Goal: Transaction & Acquisition: Purchase product/service

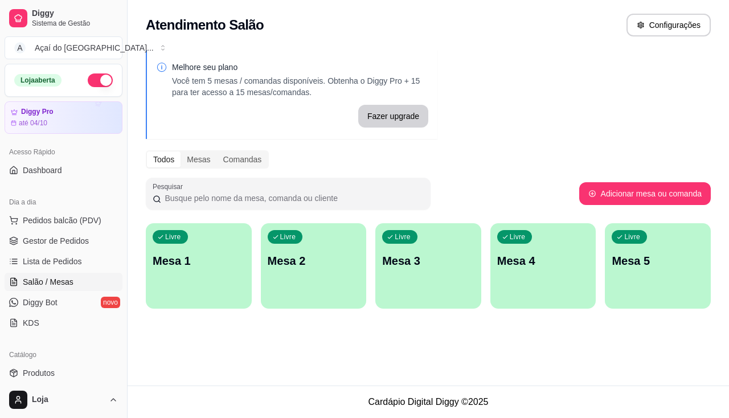
click at [199, 268] on p "Mesa 1" at bounding box center [199, 261] width 92 height 16
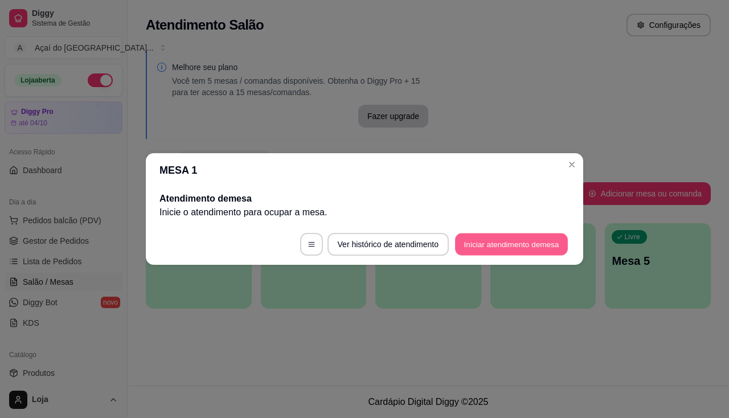
click at [546, 239] on button "Iniciar atendimento de mesa" at bounding box center [511, 244] width 113 height 22
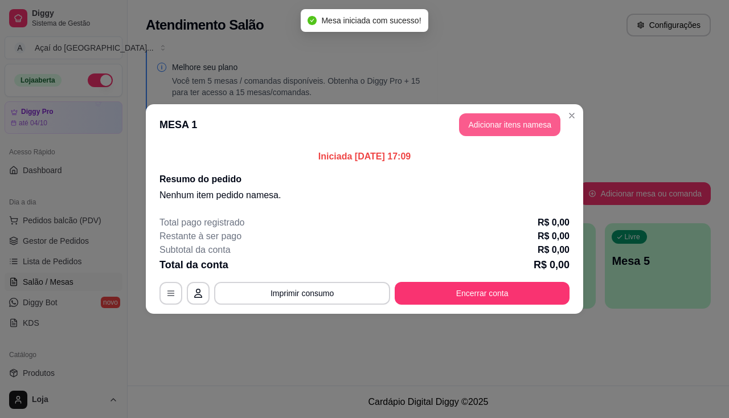
click at [530, 123] on button "Adicionar itens na mesa" at bounding box center [509, 124] width 101 height 23
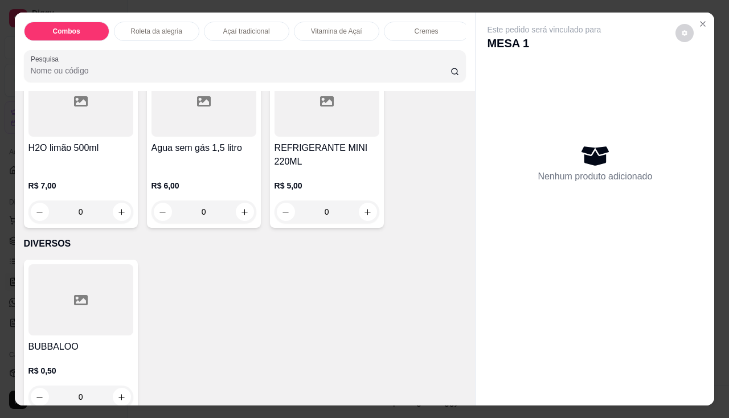
scroll to position [3587, 0]
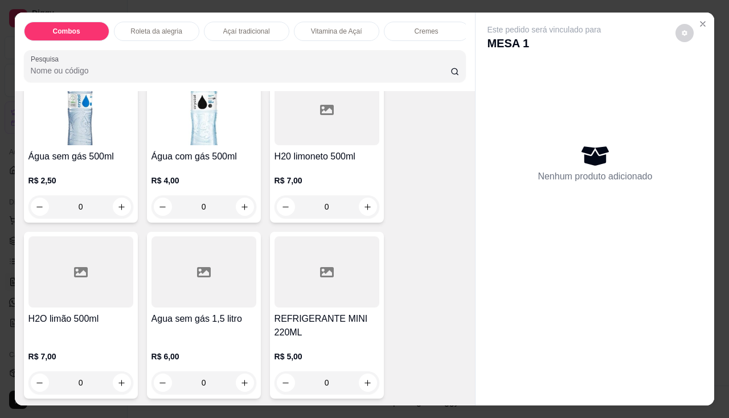
click at [114, 143] on img at bounding box center [80, 109] width 105 height 71
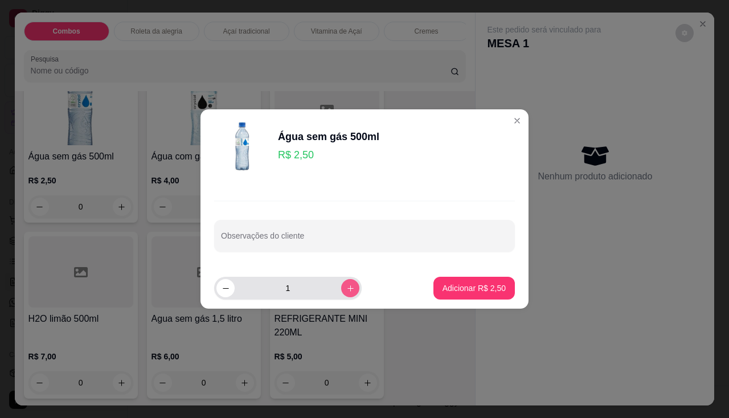
click at [341, 285] on button "increase-product-quantity" at bounding box center [350, 288] width 18 height 18
type input "2"
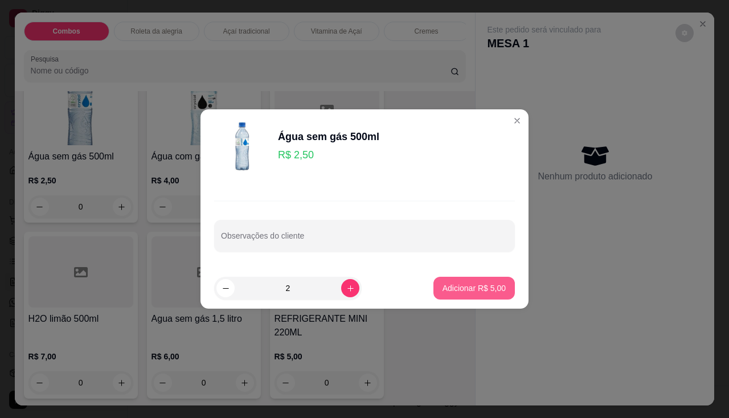
click at [457, 289] on p "Adicionar R$ 5,00" at bounding box center [473, 287] width 63 height 11
type input "2"
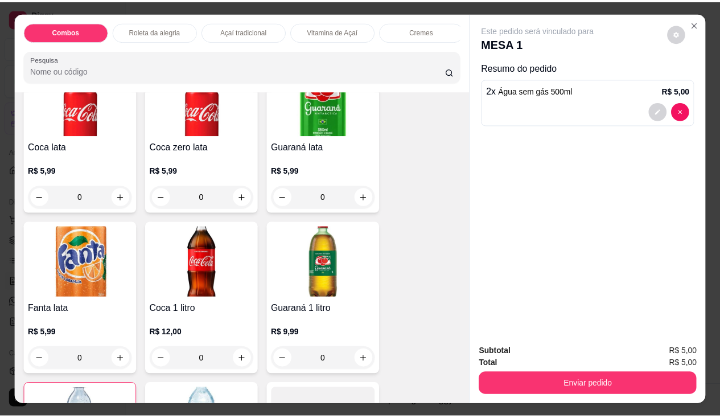
scroll to position [3102, 0]
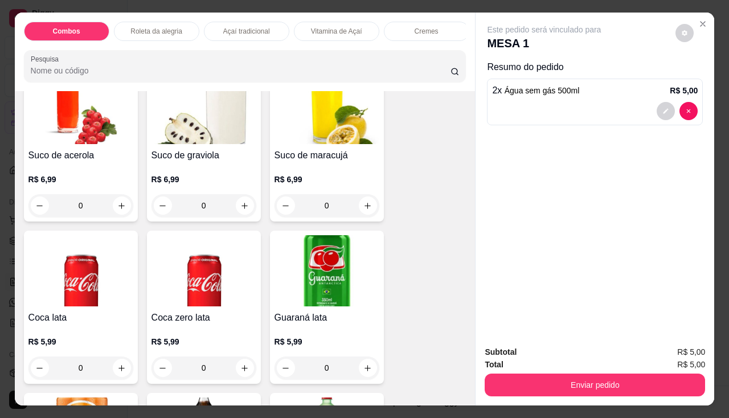
click at [329, 319] on h4 "Guaraná lata" at bounding box center [326, 318] width 105 height 14
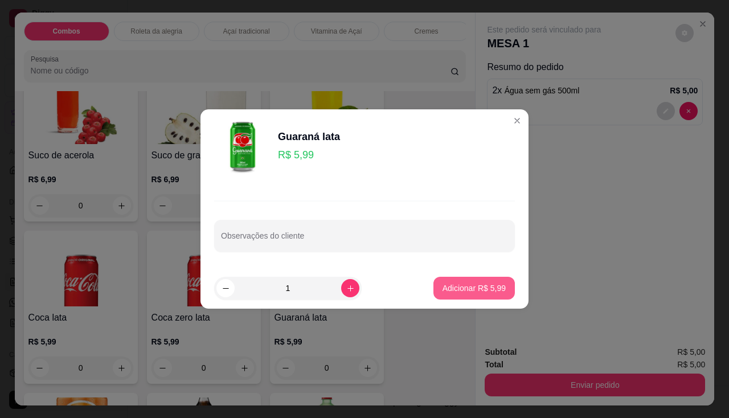
click at [453, 290] on p "Adicionar R$ 5,99" at bounding box center [473, 287] width 63 height 11
type input "1"
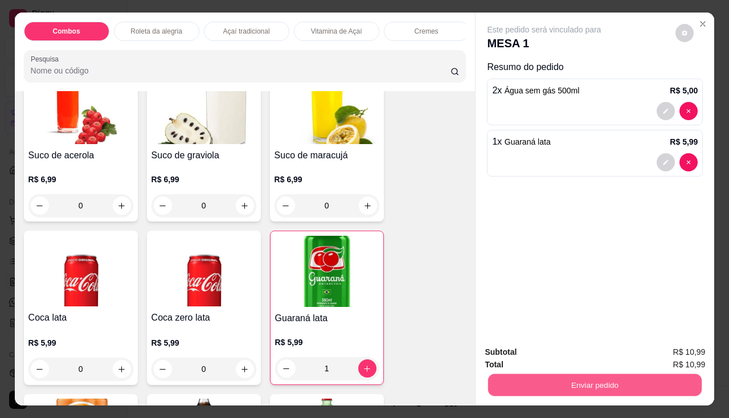
click at [518, 374] on button "Enviar pedido" at bounding box center [595, 385] width 214 height 22
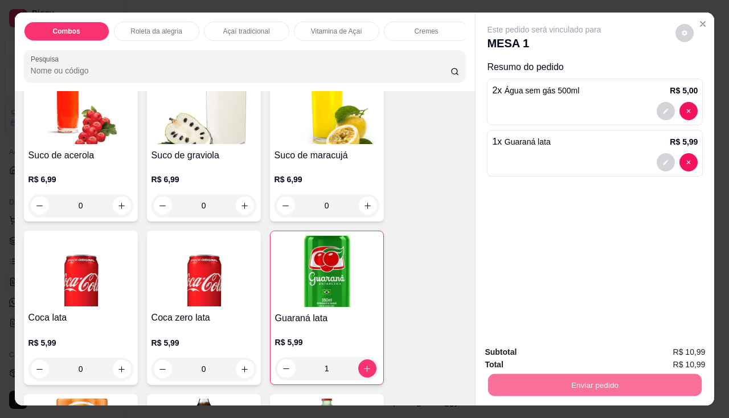
click at [519, 354] on button "Não registrar e enviar pedido" at bounding box center [557, 353] width 118 height 22
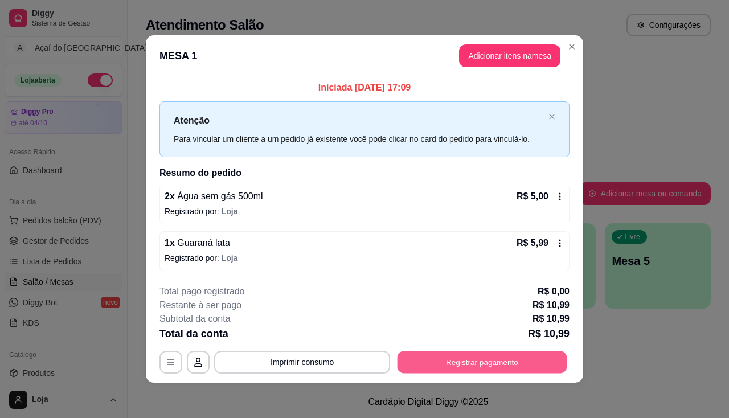
click at [463, 359] on button "Registrar pagamento" at bounding box center [482, 362] width 170 height 22
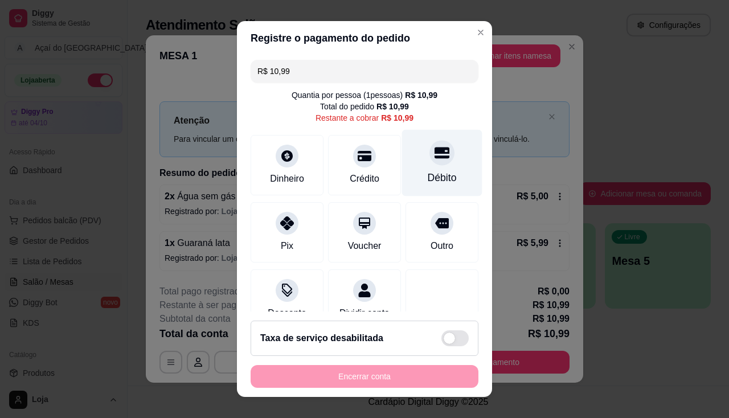
click at [428, 182] on div "Débito" at bounding box center [442, 177] width 29 height 15
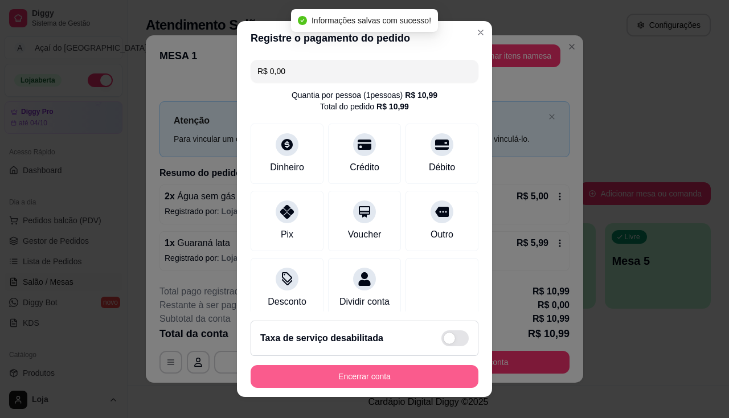
type input "R$ 0,00"
click at [449, 377] on button "Encerrar conta" at bounding box center [365, 376] width 228 height 23
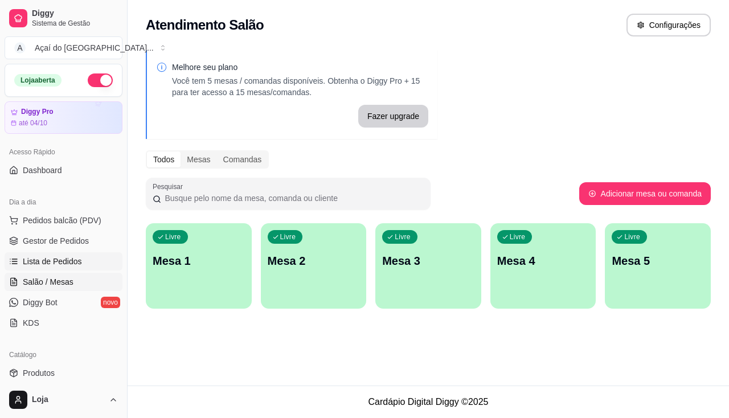
click at [56, 256] on span "Lista de Pedidos" at bounding box center [52, 261] width 59 height 11
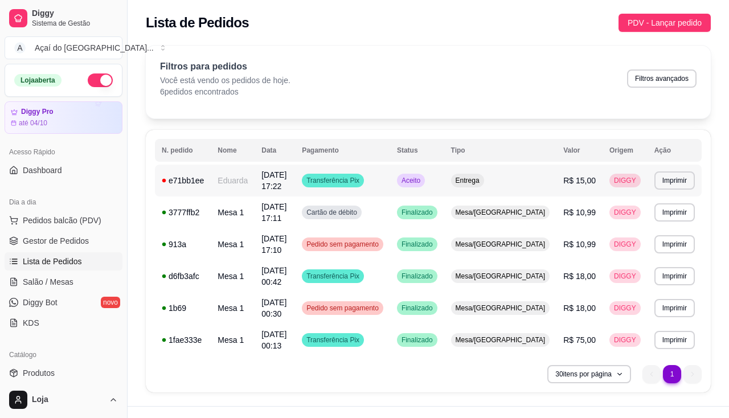
click at [335, 185] on td "Transferência Pix" at bounding box center [342, 181] width 95 height 32
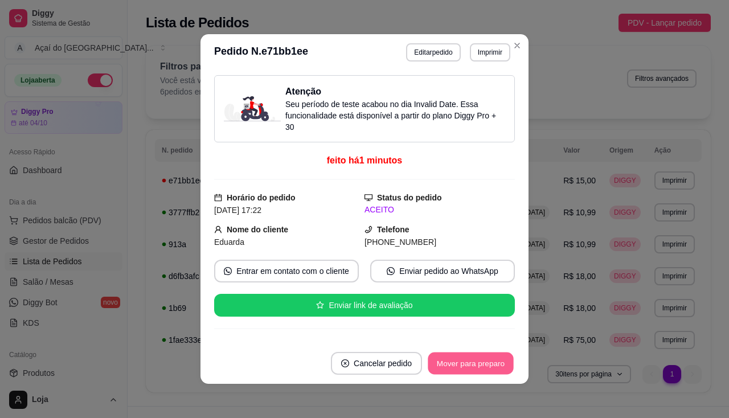
click at [464, 364] on button "Mover para preparo" at bounding box center [470, 363] width 85 height 22
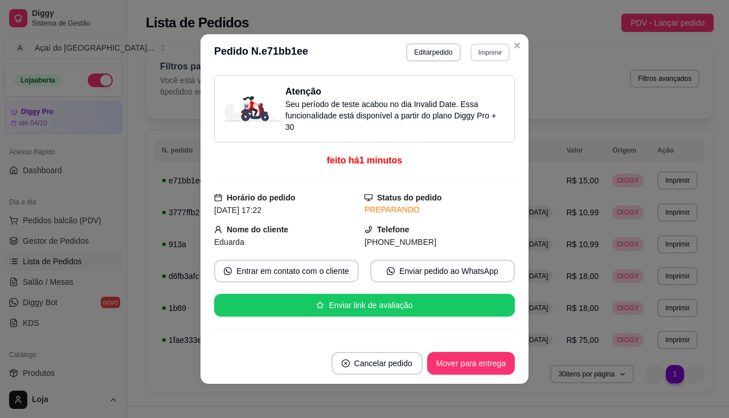
click at [487, 55] on button "Imprimir" at bounding box center [489, 52] width 39 height 18
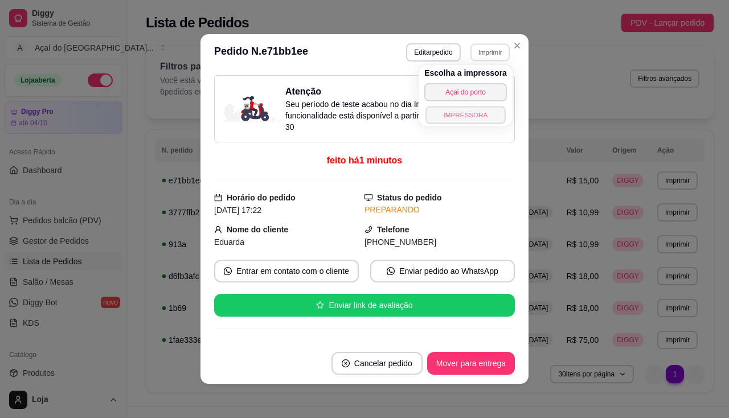
click at [483, 112] on button "IMPRESSORA" at bounding box center [465, 115] width 80 height 18
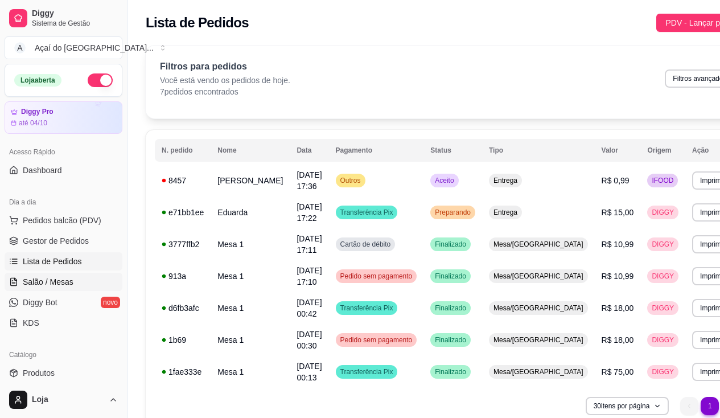
click at [67, 274] on link "Salão / Mesas" at bounding box center [64, 282] width 118 height 18
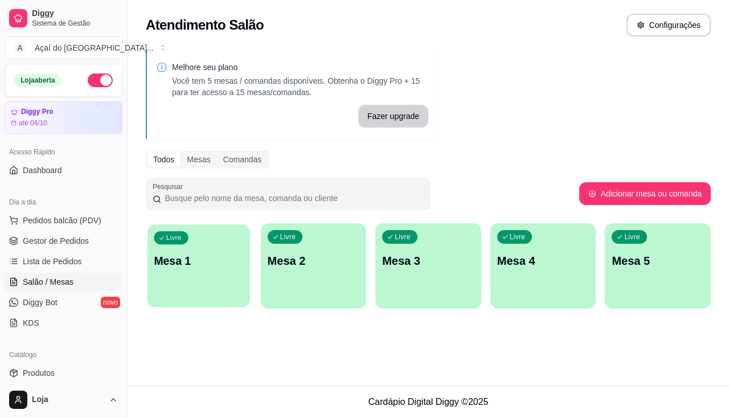
click at [196, 287] on div "Livre Mesa 1" at bounding box center [198, 258] width 102 height 69
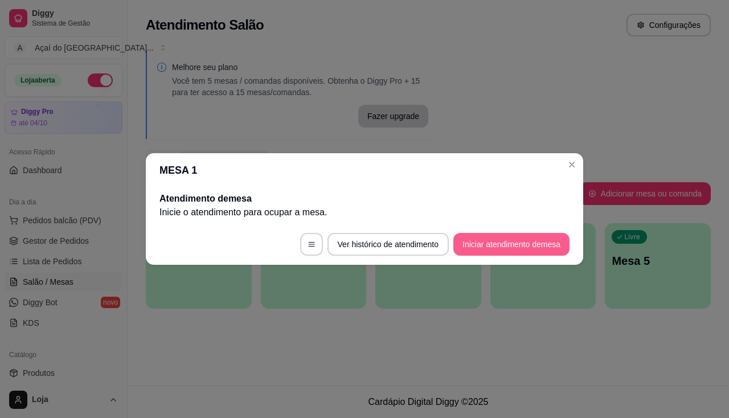
click at [550, 244] on button "Iniciar atendimento de mesa" at bounding box center [511, 244] width 116 height 23
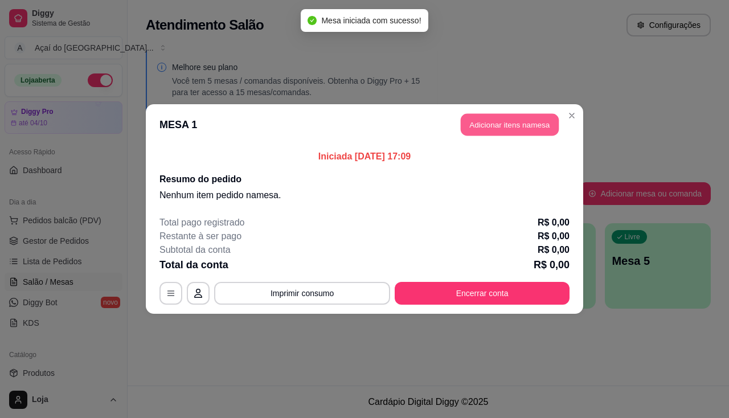
click at [553, 130] on button "Adicionar itens na mesa" at bounding box center [510, 125] width 98 height 22
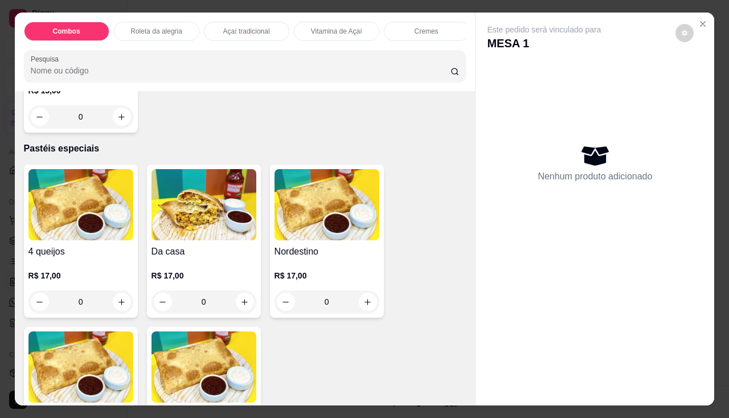
scroll to position [2221, 0]
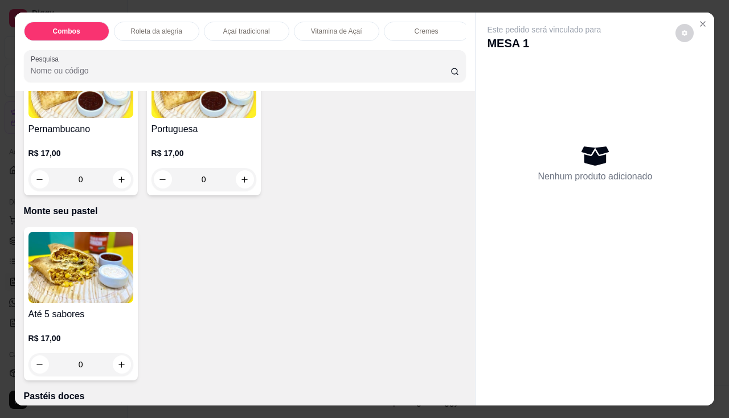
click at [108, 295] on img at bounding box center [80, 267] width 105 height 71
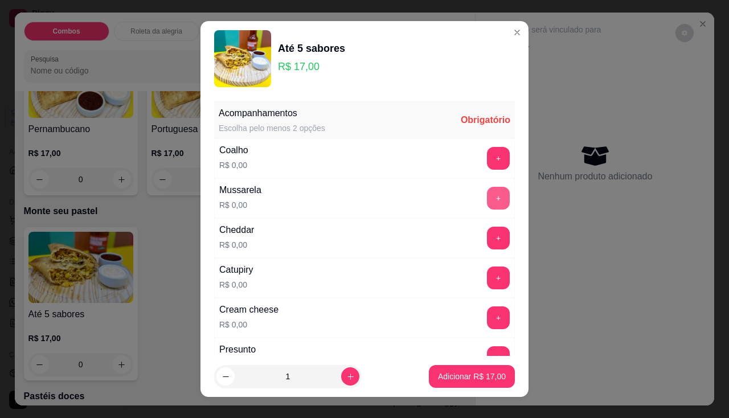
click at [487, 199] on button "+" at bounding box center [498, 198] width 23 height 23
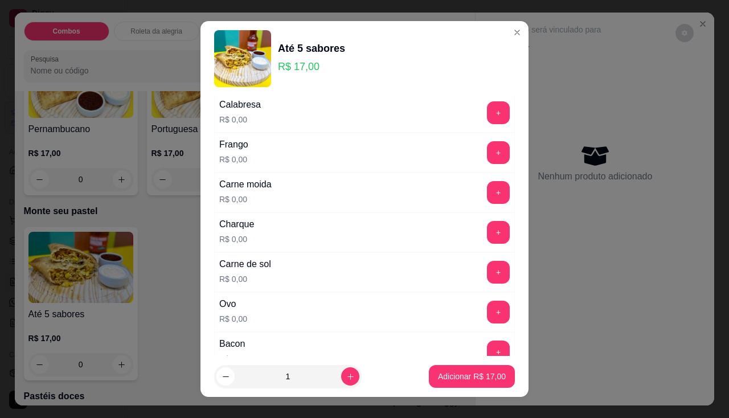
scroll to position [342, 0]
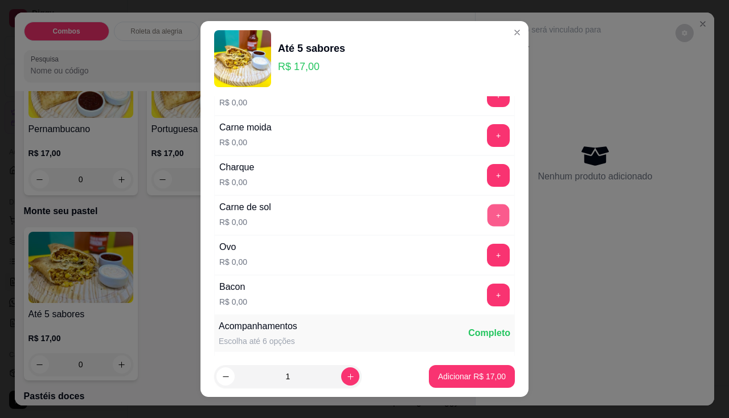
click at [487, 211] on button "+" at bounding box center [498, 215] width 22 height 22
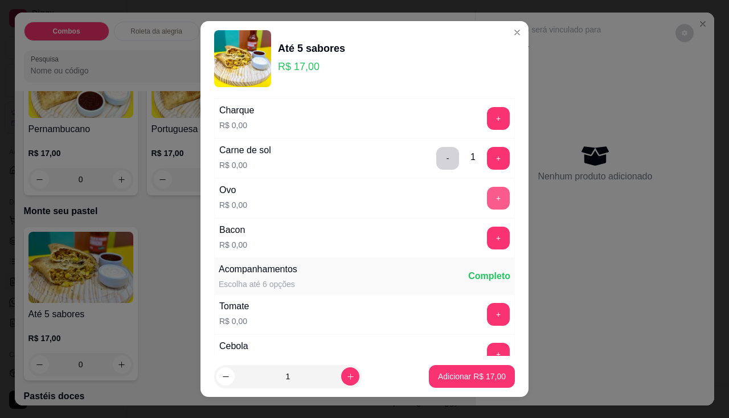
scroll to position [456, 0]
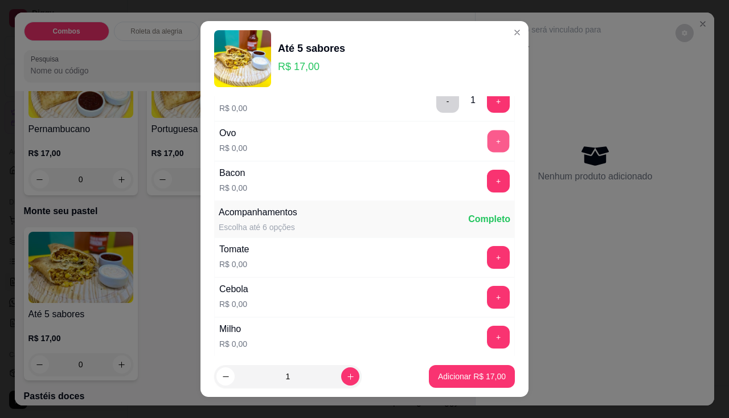
click at [487, 140] on button "+" at bounding box center [498, 141] width 22 height 22
click at [487, 175] on button "+" at bounding box center [498, 181] width 23 height 23
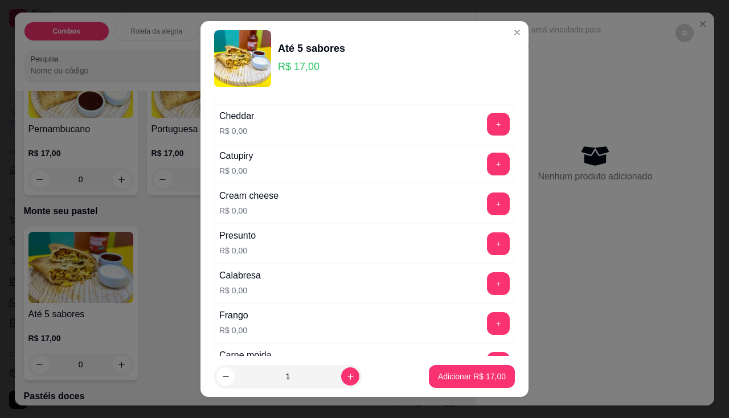
scroll to position [228, 0]
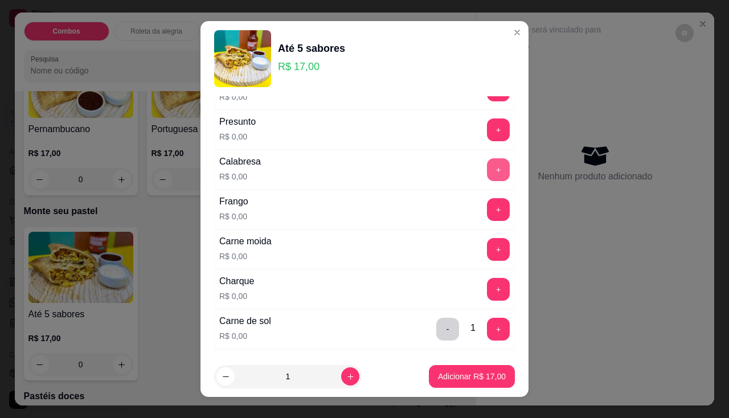
click at [487, 165] on button "+" at bounding box center [498, 169] width 23 height 23
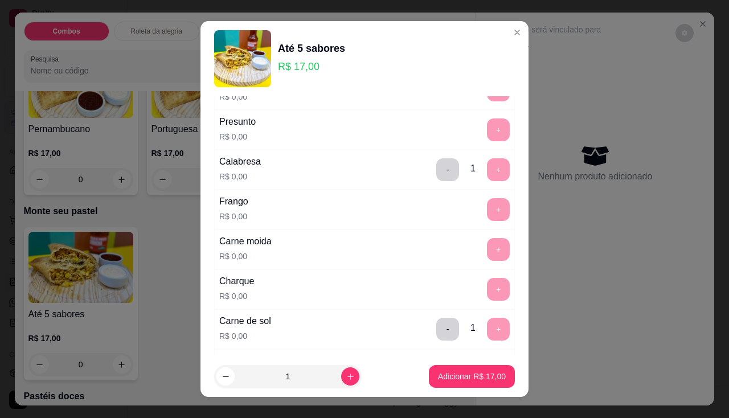
scroll to position [15, 0]
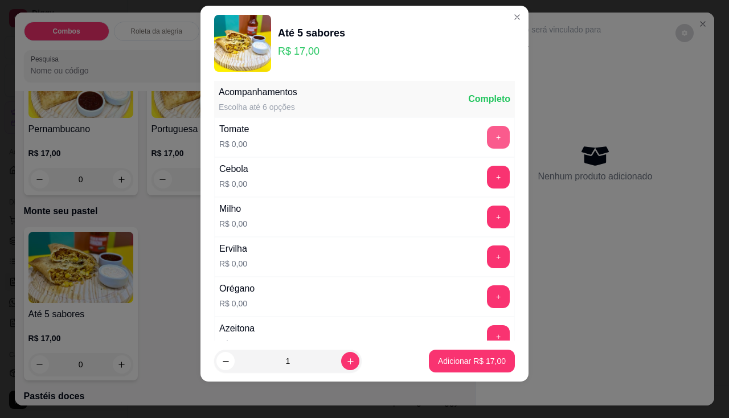
click at [487, 138] on button "+" at bounding box center [498, 137] width 23 height 23
click at [487, 173] on button "+" at bounding box center [498, 177] width 23 height 23
click at [487, 219] on button "+" at bounding box center [498, 217] width 23 height 23
click at [487, 266] on button "+" at bounding box center [498, 256] width 23 height 23
click at [487, 287] on button "+" at bounding box center [498, 296] width 23 height 23
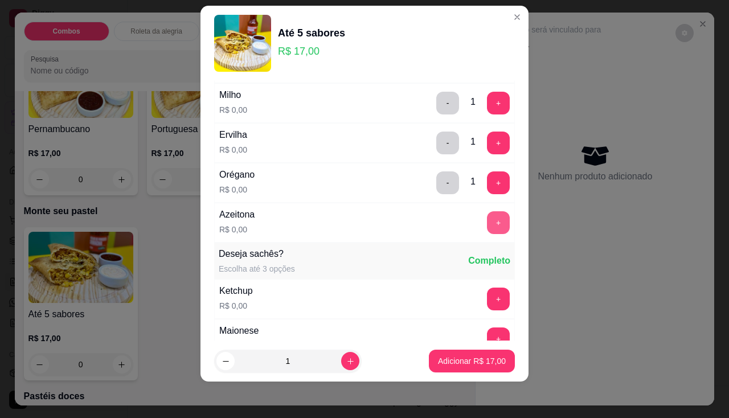
click at [487, 220] on button "+" at bounding box center [498, 222] width 23 height 23
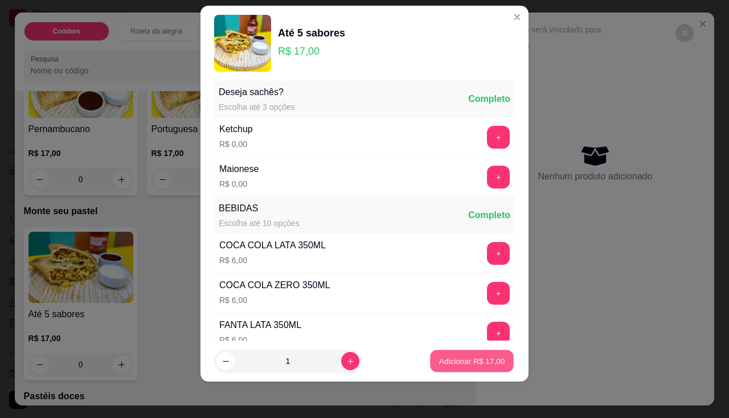
click at [471, 360] on p "Adicionar R$ 17,00" at bounding box center [472, 361] width 66 height 11
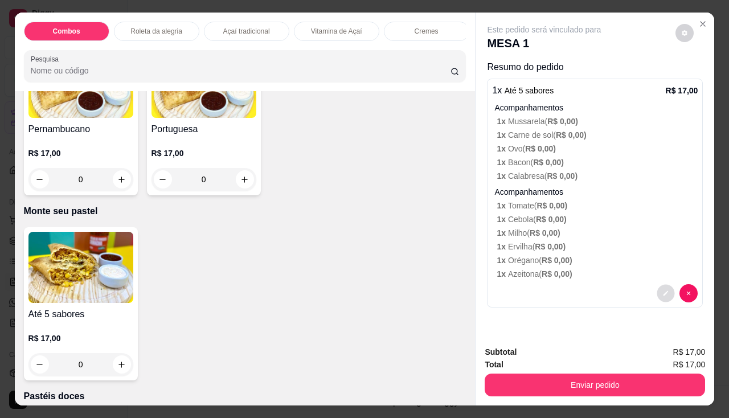
click at [657, 290] on button "decrease-product-quantity" at bounding box center [666, 294] width 18 height 18
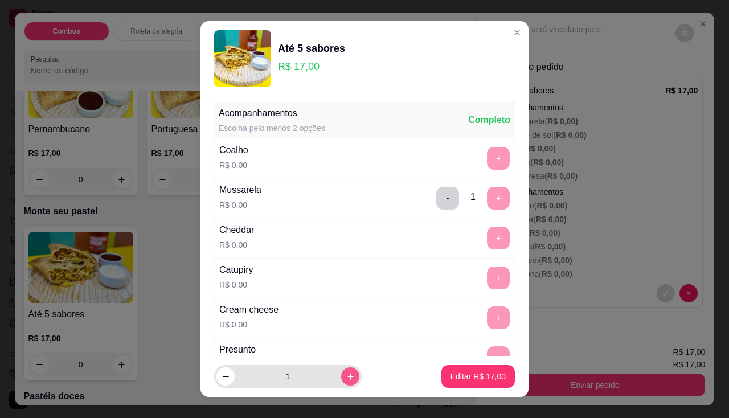
click at [346, 375] on icon "increase-product-quantity" at bounding box center [350, 376] width 9 height 9
type input "2"
click at [459, 370] on button "Editar R$ 34,00" at bounding box center [477, 376] width 73 height 23
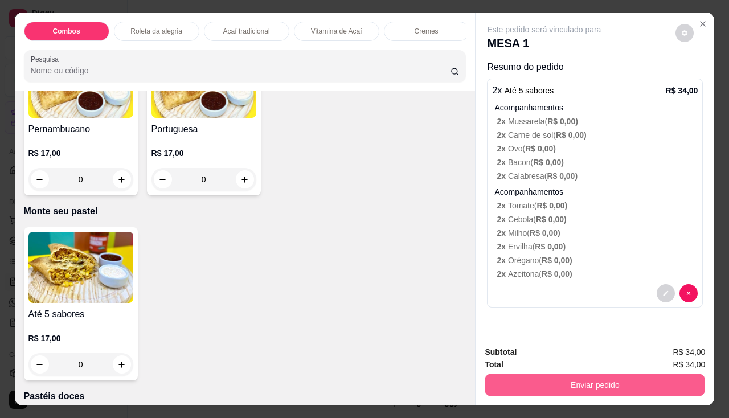
click at [544, 382] on button "Enviar pedido" at bounding box center [595, 385] width 220 height 23
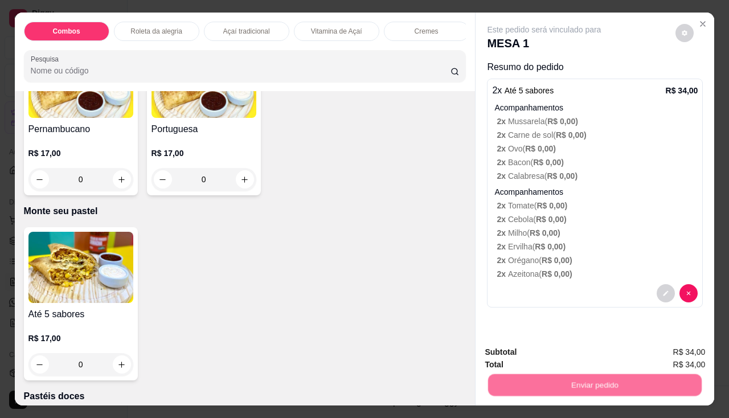
click at [551, 352] on button "Não registrar e enviar pedido" at bounding box center [557, 352] width 115 height 21
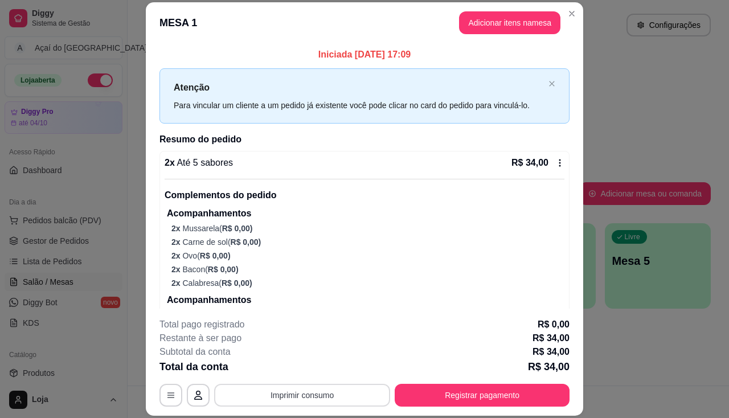
click at [368, 388] on button "Imprimir consumo" at bounding box center [302, 395] width 176 height 23
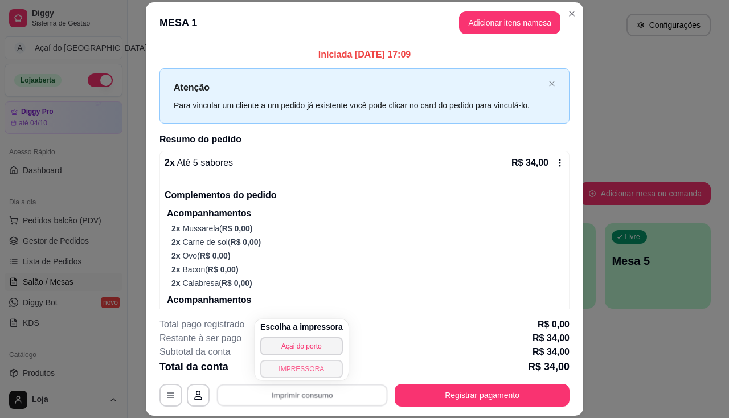
click at [318, 370] on button "IMPRESSORA" at bounding box center [301, 369] width 83 height 18
